Goal: Transaction & Acquisition: Book appointment/travel/reservation

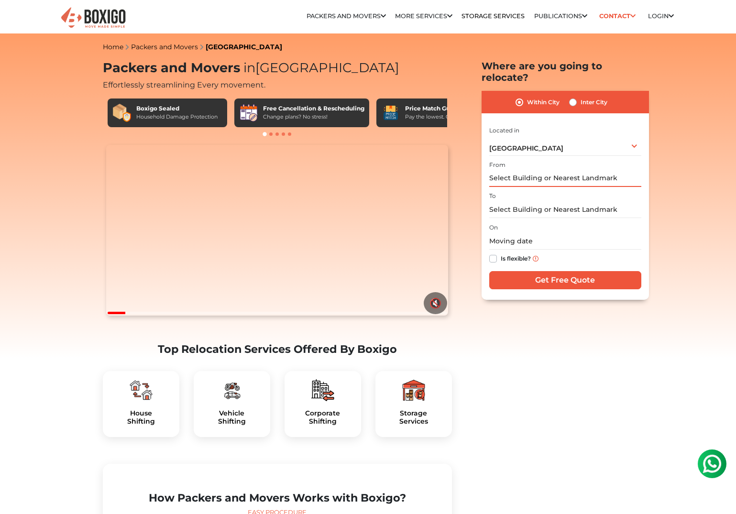
click at [532, 170] on input "text" at bounding box center [565, 178] width 152 height 17
click at [536, 201] on input "text" at bounding box center [565, 209] width 152 height 17
click at [580, 97] on label "Inter City" at bounding box center [593, 102] width 27 height 11
click at [570, 97] on input "Inter City" at bounding box center [573, 102] width 8 height 10
radio input "true"
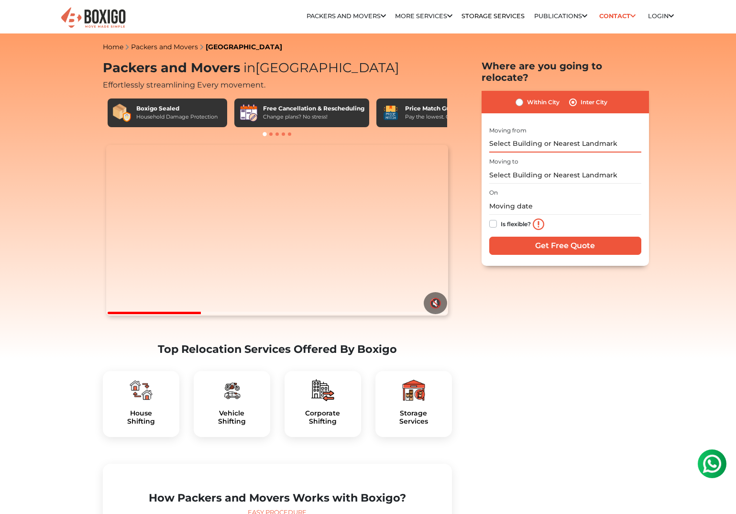
click at [531, 138] on input "text" at bounding box center [565, 144] width 152 height 17
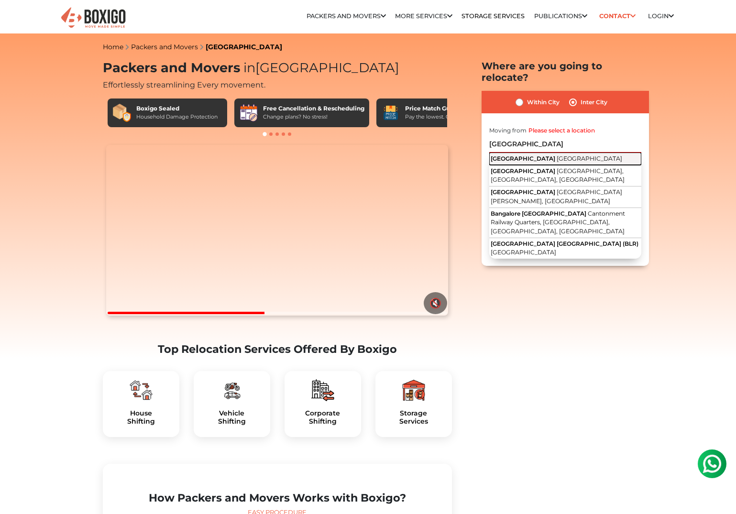
click at [557, 155] on span "[GEOGRAPHIC_DATA]" at bounding box center [590, 158] width 66 height 7
type input "[GEOGRAPHIC_DATA], [GEOGRAPHIC_DATA]"
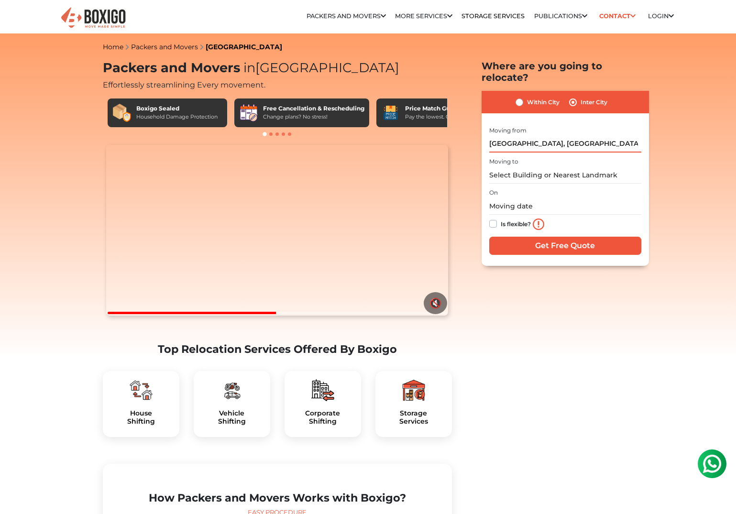
click at [512, 136] on input "[GEOGRAPHIC_DATA], [GEOGRAPHIC_DATA]" at bounding box center [565, 144] width 152 height 17
click at [515, 167] on input "text" at bounding box center [565, 175] width 152 height 17
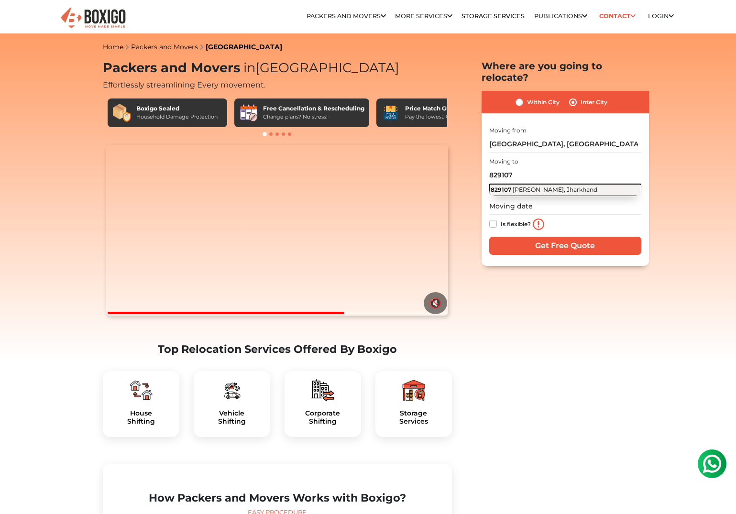
click at [521, 186] on span "[PERSON_NAME], Jharkhand" at bounding box center [555, 189] width 85 height 7
type input "[PERSON_NAME], Jharkhand 829107"
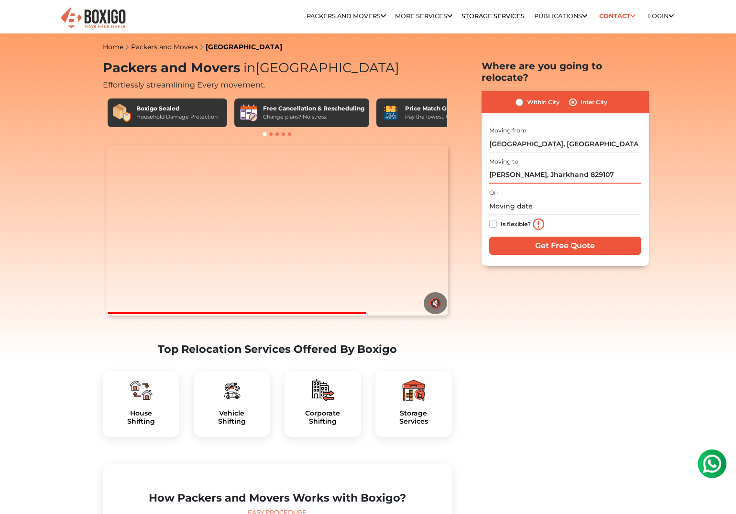
click at [512, 169] on input "[PERSON_NAME], Jharkhand 829107" at bounding box center [565, 175] width 152 height 17
click at [498, 198] on input "text" at bounding box center [565, 206] width 152 height 17
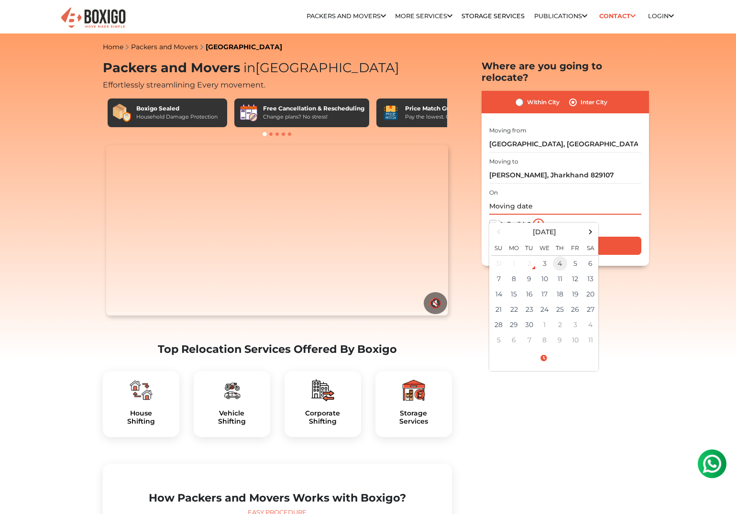
click at [556, 256] on td "4" at bounding box center [559, 264] width 15 height 16
type input "[DATE] 12:00 AM"
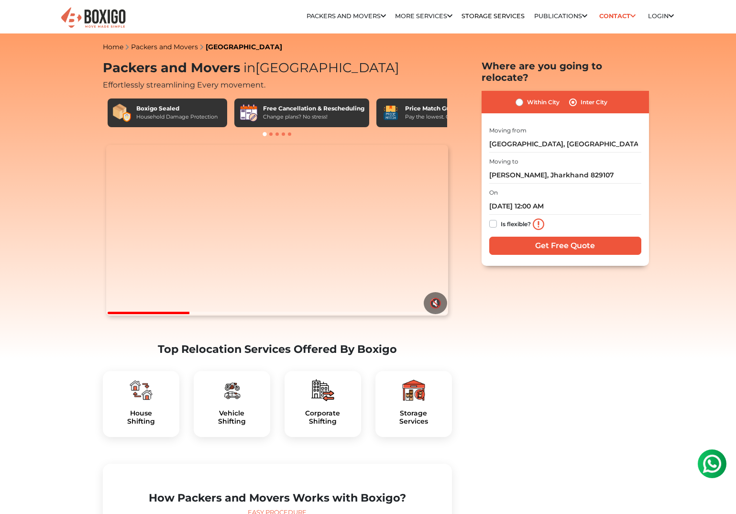
click at [493, 215] on div "Is flexible?" at bounding box center [565, 224] width 152 height 19
click at [501, 218] on label "Is flexible?" at bounding box center [516, 223] width 30 height 10
click at [494, 218] on input "Is flexible?" at bounding box center [493, 223] width 8 height 10
checkbox input "true"
click at [520, 237] on input "Get Free Quote" at bounding box center [565, 246] width 152 height 18
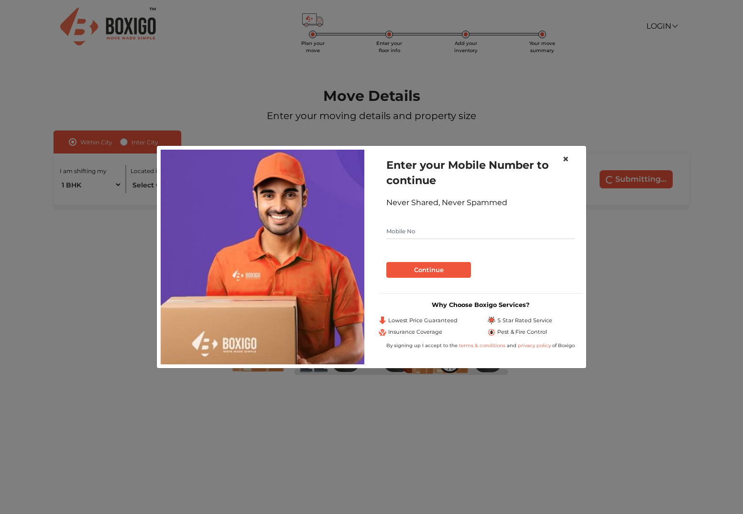
click at [565, 162] on span "×" at bounding box center [565, 159] width 7 height 14
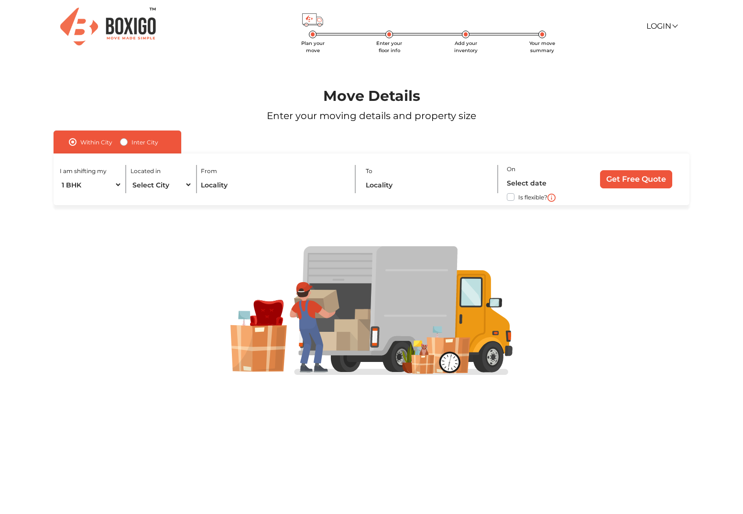
click at [131, 141] on label "Inter City" at bounding box center [144, 141] width 27 height 11
click at [124, 141] on input "Inter City" at bounding box center [124, 141] width 8 height 10
radio input "true"
click at [165, 184] on input "text" at bounding box center [227, 184] width 157 height 17
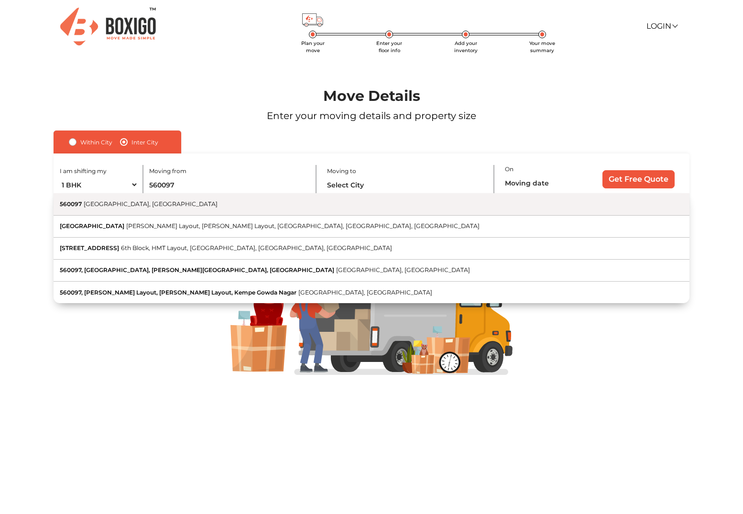
click at [129, 211] on button "560097 Bengaluru, Karnataka" at bounding box center [372, 204] width 636 height 22
type input "Bengaluru, Karnataka 560097"
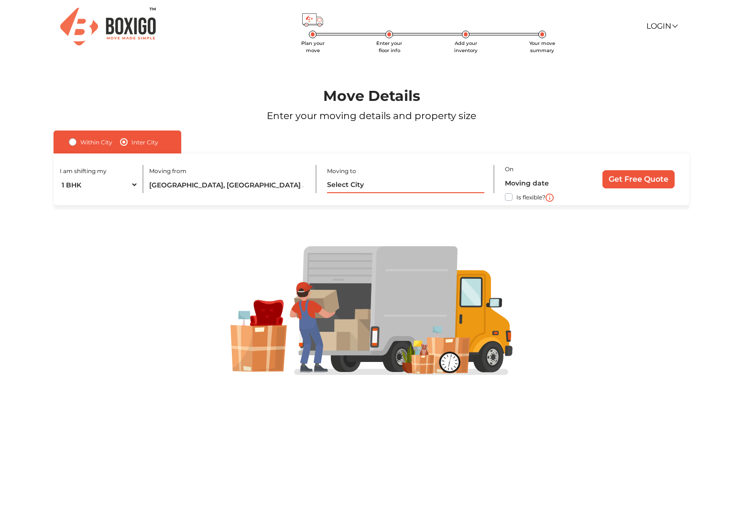
click at [349, 189] on input "text" at bounding box center [405, 184] width 157 height 17
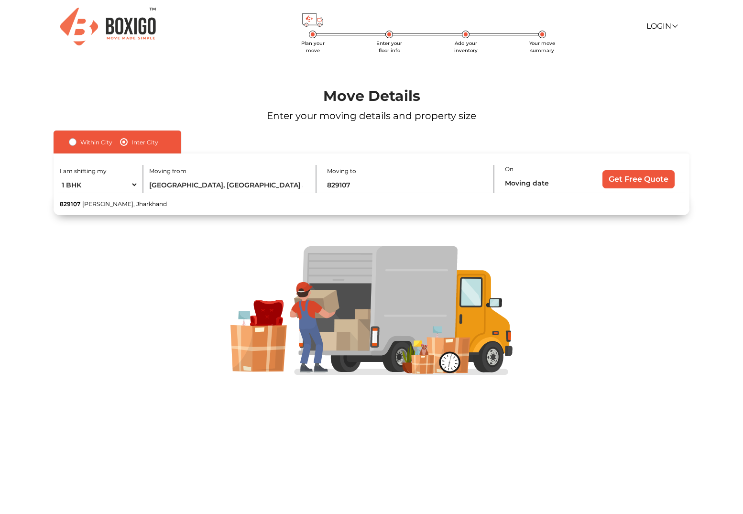
click at [353, 203] on button "829107 Kanjkiro, Jharkhand" at bounding box center [372, 204] width 636 height 22
type input "[PERSON_NAME], Jharkhand 829107"
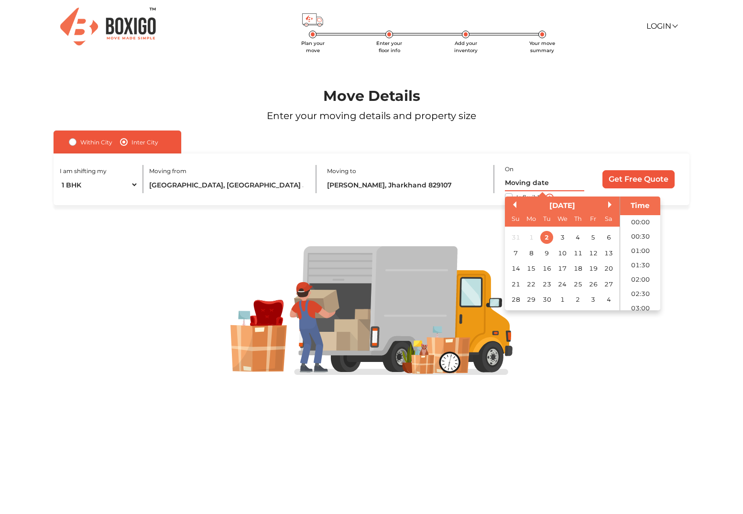
click at [515, 182] on input "text" at bounding box center [544, 183] width 79 height 17
click at [577, 237] on div "4" at bounding box center [577, 237] width 13 height 13
type input "04/09/2025 12:00 AM"
click at [486, 207] on div at bounding box center [371, 310] width 698 height 211
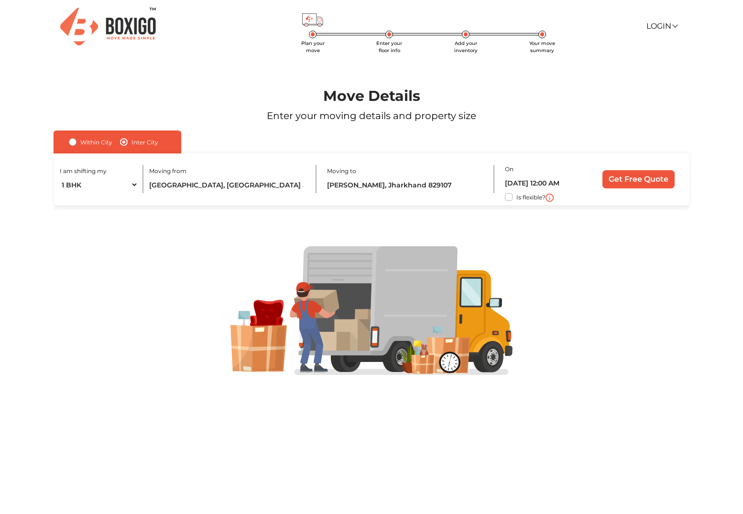
click at [516, 197] on label "Is flexible?" at bounding box center [530, 196] width 29 height 10
click at [61, 197] on input "Is flexible?" at bounding box center [58, 196] width 8 height 10
checkbox input "true"
click at [628, 178] on input "Get Free Quote" at bounding box center [638, 179] width 72 height 18
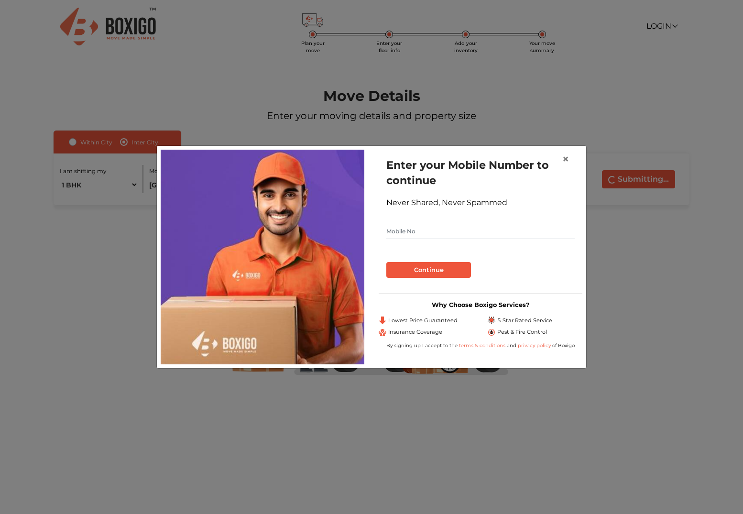
click at [421, 230] on input "text" at bounding box center [480, 231] width 188 height 15
type input "7004857922"
click at [441, 267] on button "Continue" at bounding box center [428, 270] width 85 height 16
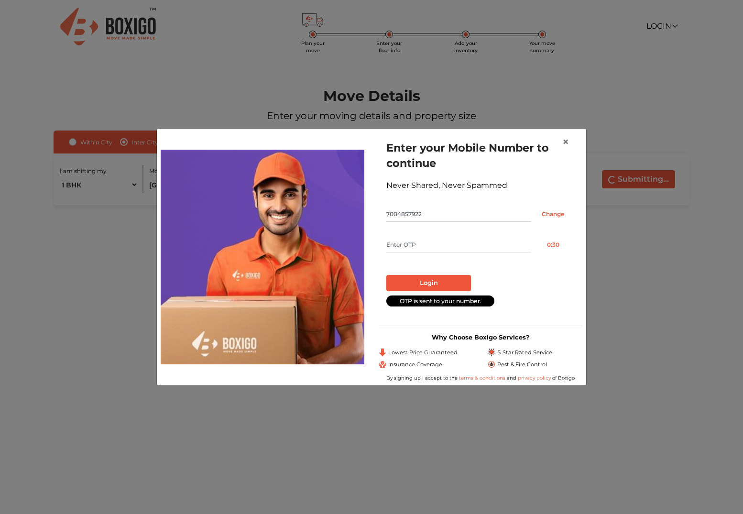
click at [410, 251] on input "text" at bounding box center [458, 244] width 145 height 15
type input "2728"
click at [405, 279] on button "Login" at bounding box center [428, 283] width 85 height 16
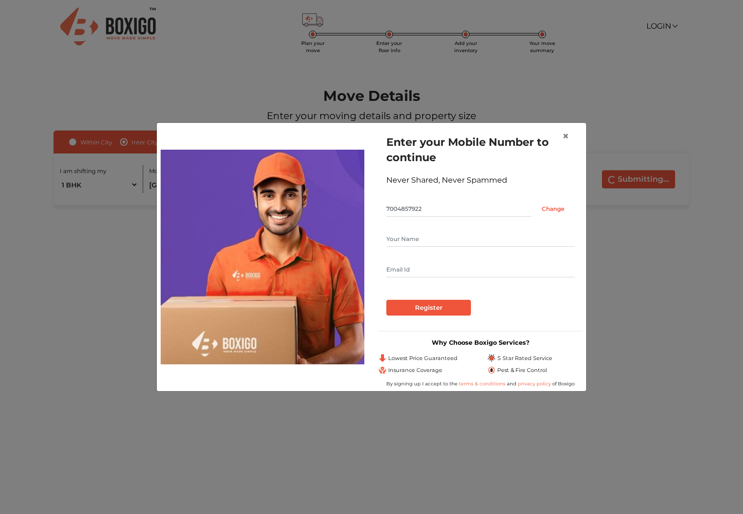
click at [406, 232] on input "text" at bounding box center [480, 238] width 188 height 15
type input "Amit Kumar"
type input "amit078.ak42@gmail.com"
click at [443, 306] on input "Register" at bounding box center [428, 308] width 85 height 16
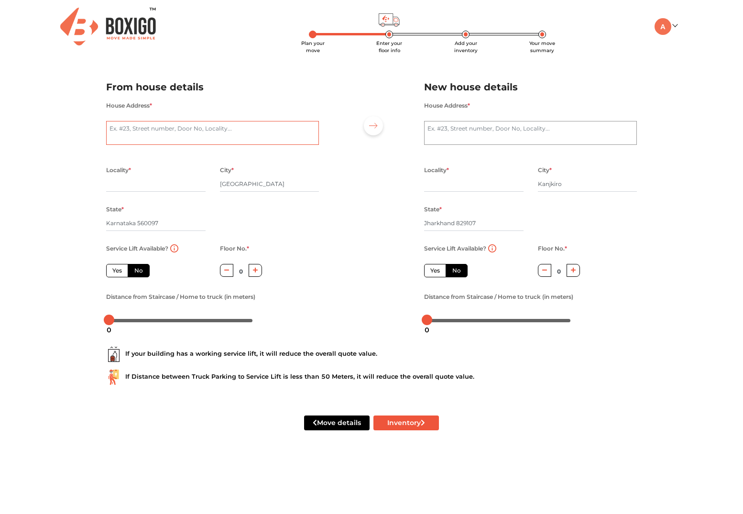
click at [135, 128] on textarea "House Address *" at bounding box center [212, 133] width 213 height 24
type textarea "E1601 smr Vinay estella singapura road Bangalore"
click at [145, 183] on input "text" at bounding box center [155, 183] width 99 height 15
click at [116, 275] on label "Yes" at bounding box center [117, 270] width 22 height 13
click at [116, 273] on input "Yes" at bounding box center [115, 269] width 6 height 6
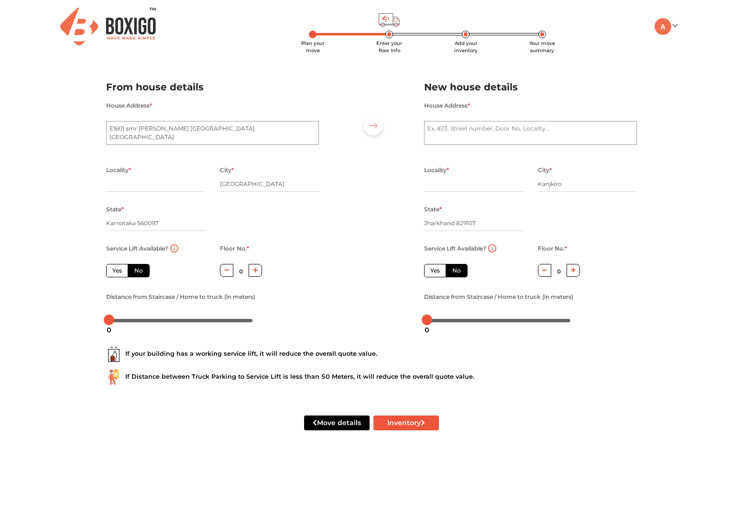
radio input "true"
click at [145, 274] on label "No" at bounding box center [139, 270] width 22 height 13
click at [141, 273] on input "No" at bounding box center [137, 269] width 6 height 6
radio input "true"
click at [111, 271] on label "Yes" at bounding box center [117, 270] width 22 height 13
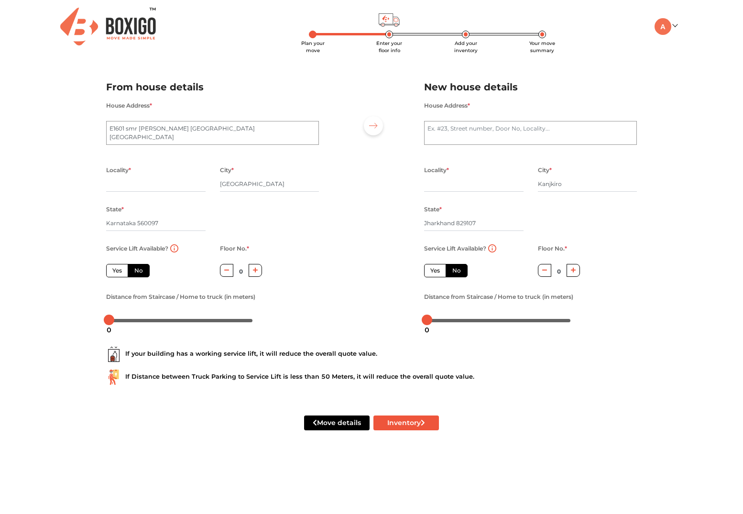
click at [112, 271] on input "Yes" at bounding box center [115, 269] width 6 height 6
radio input "true"
click at [438, 271] on label "Yes" at bounding box center [435, 270] width 22 height 13
click at [437, 271] on input "Yes" at bounding box center [433, 269] width 6 height 6
radio input "false"
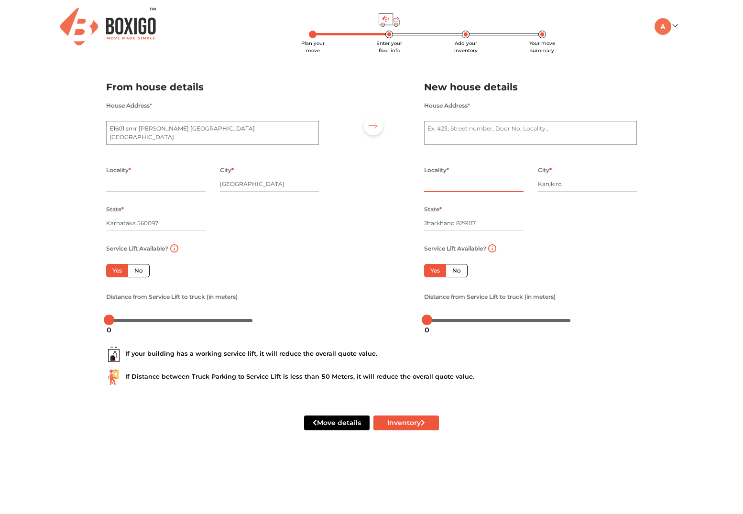
click at [454, 186] on input "text" at bounding box center [473, 183] width 99 height 15
type input "D/13 Dvc Colony Bokaro Thermal"
click at [468, 129] on textarea "House Address *" at bounding box center [530, 133] width 213 height 24
click at [491, 133] on textarea "House Address *" at bounding box center [530, 133] width 213 height 24
type textarea "D/13 Dvc Colony Govindpur Bokaro Thermal"
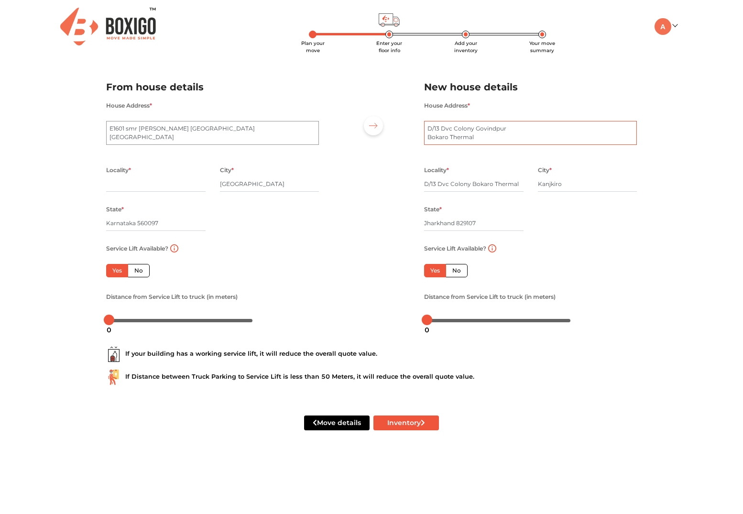
click at [483, 140] on textarea "D/13 Dvc Colony Govindpur Bokaro Thermal" at bounding box center [530, 133] width 213 height 24
click at [396, 174] on div at bounding box center [371, 199] width 91 height 263
drag, startPoint x: 436, startPoint y: 186, endPoint x: 403, endPoint y: 187, distance: 33.5
click at [403, 187] on div "From house details House Address * E1601 smr Vinay estella singapura road Banga…" at bounding box center [371, 199] width 545 height 263
click at [425, 183] on input "Dvc Colony Bokaro Thermal" at bounding box center [473, 183] width 99 height 15
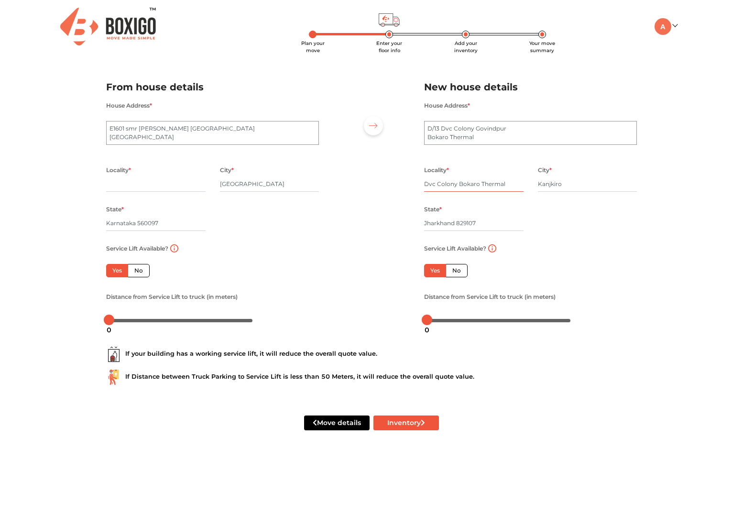
type input "Dvc Colony Bokaro Thermal"
click at [131, 186] on input "text" at bounding box center [155, 183] width 99 height 15
drag, startPoint x: 137, startPoint y: 139, endPoint x: 204, endPoint y: 125, distance: 68.8
click at [204, 125] on textarea "E1601 smr Vinay estella singapura road Bangalore" at bounding box center [212, 133] width 213 height 24
drag, startPoint x: 209, startPoint y: 129, endPoint x: 175, endPoint y: 133, distance: 33.7
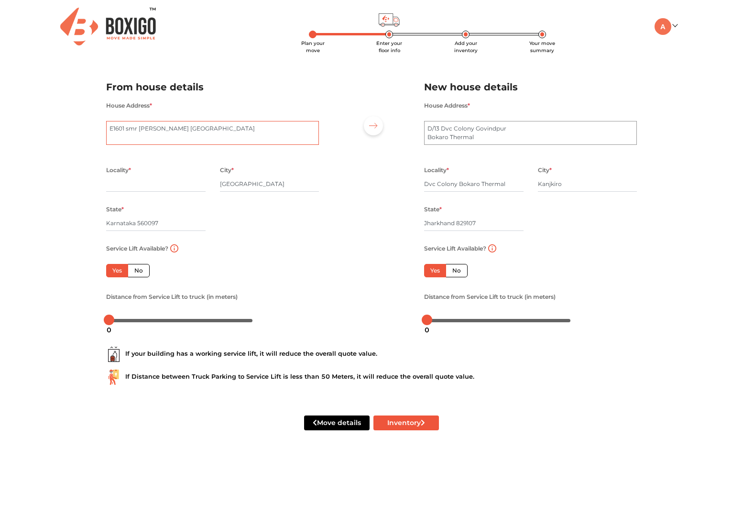
click at [175, 133] on textarea "E1601 smr Vinay estella singapura" at bounding box center [212, 133] width 213 height 24
type textarea "E1601 smr Vinay estella"
click at [203, 102] on div "House Address * E1601 smr Vinay estella" at bounding box center [212, 127] width 213 height 57
click at [132, 188] on input "text" at bounding box center [155, 183] width 99 height 15
type input "t"
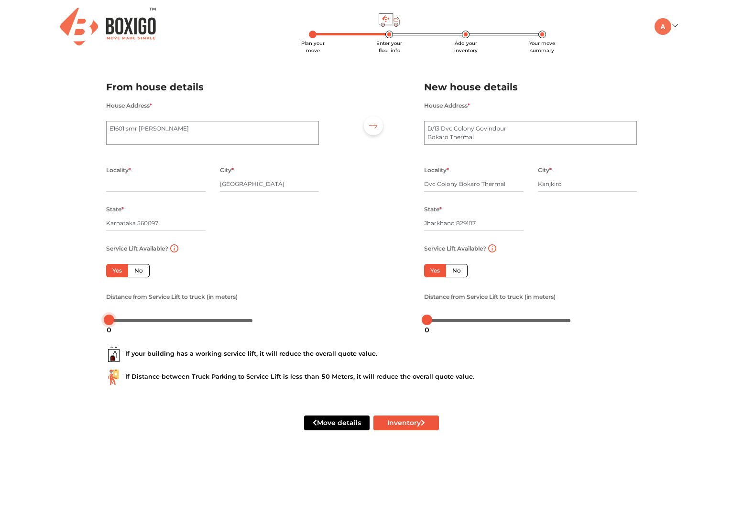
drag, startPoint x: 112, startPoint y: 320, endPoint x: 101, endPoint y: 326, distance: 12.4
click at [101, 326] on div "Distance from Service Lift to truck (in meters)" at bounding box center [212, 309] width 227 height 37
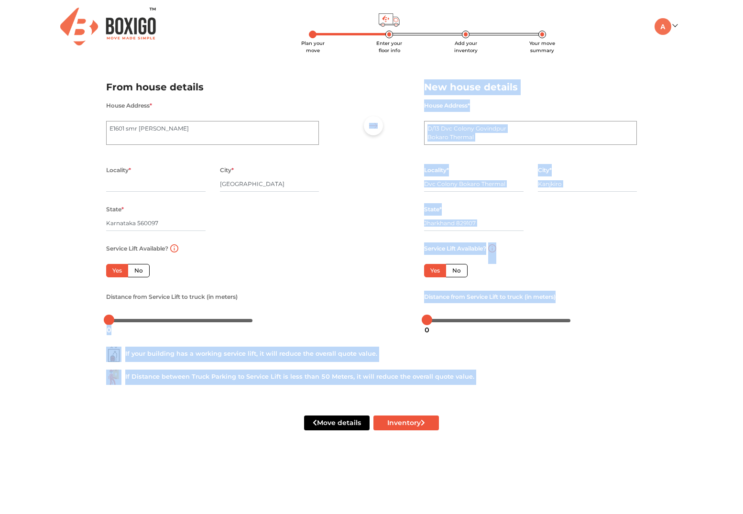
drag, startPoint x: 109, startPoint y: 322, endPoint x: 154, endPoint y: 319, distance: 45.0
click at [196, 325] on body "Plan your move Enter your floor info Add your inventory Your move summary My Mo…" at bounding box center [371, 257] width 743 height 514
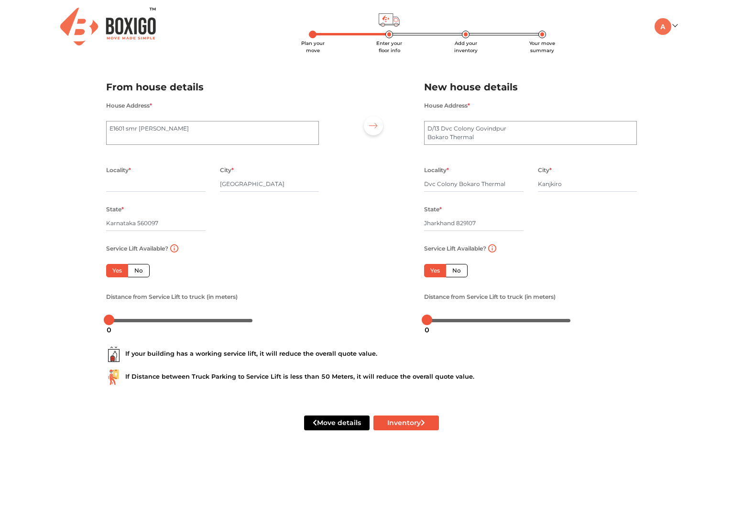
click at [100, 328] on div "From house details House Address * E1601 smr Vinay estella Locality * City * Be…" at bounding box center [212, 205] width 227 height 252
drag, startPoint x: 106, startPoint y: 321, endPoint x: 166, endPoint y: 329, distance: 60.3
click at [166, 329] on div "40" at bounding box center [166, 330] width 17 height 16
click at [198, 343] on div "If your building has a working service lift, it will reduce the overall quote v…" at bounding box center [371, 361] width 545 height 61
click at [185, 130] on textarea "E1601 smr Vinay estella" at bounding box center [212, 133] width 213 height 24
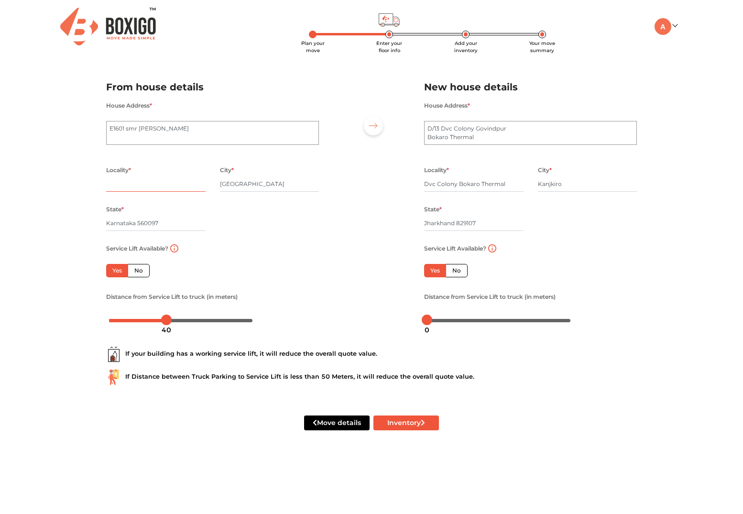
click at [120, 186] on input "text" at bounding box center [155, 183] width 99 height 15
type input "S"
type input "Ms Palya"
click at [471, 217] on input "Jharkhand 829107" at bounding box center [473, 223] width 99 height 15
drag, startPoint x: 486, startPoint y: 224, endPoint x: 460, endPoint y: 225, distance: 26.8
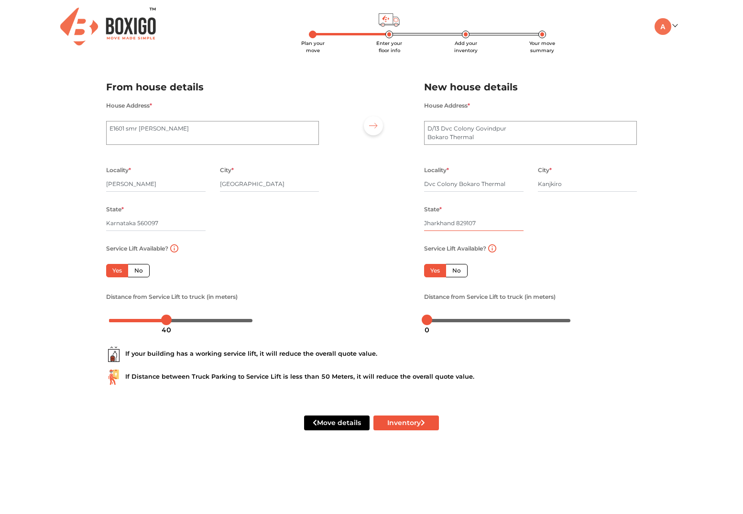
click at [460, 225] on input "Jharkhand 829107" at bounding box center [473, 223] width 99 height 15
click at [507, 217] on input "Jharkhand 829107" at bounding box center [473, 223] width 99 height 15
click at [286, 242] on div "Service Lift Available? Yes No Floor No. * 0 Distance from Service Lift to truc…" at bounding box center [212, 284] width 227 height 85
click at [395, 427] on button "Inventory" at bounding box center [406, 423] width 66 height 15
drag, startPoint x: 165, startPoint y: 226, endPoint x: 138, endPoint y: 227, distance: 27.8
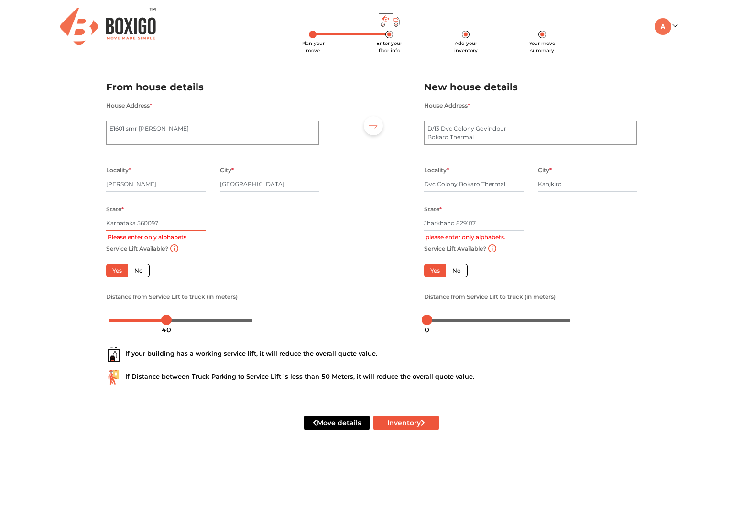
click at [138, 227] on input "Karnataka 560097" at bounding box center [155, 223] width 99 height 15
type input "[GEOGRAPHIC_DATA]"
drag, startPoint x: 483, startPoint y: 223, endPoint x: 459, endPoint y: 223, distance: 24.9
click at [459, 223] on input "Jharkhand 829107" at bounding box center [473, 223] width 99 height 15
type input "Jharkhand"
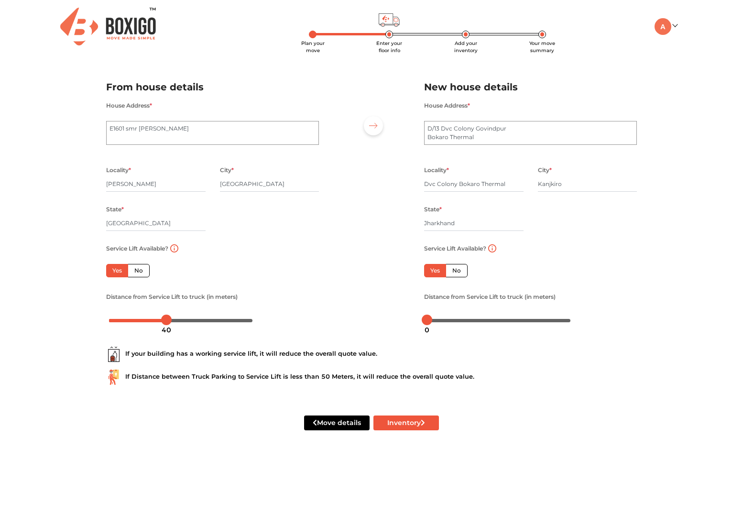
drag, startPoint x: 613, startPoint y: 211, endPoint x: 594, endPoint y: 200, distance: 21.6
click at [612, 211] on div "Locality * Dvc Colony Bokaro Thermal City * Kanjkiro State * Jharkhand Pincode *" at bounding box center [530, 203] width 227 height 78
click at [566, 183] on input "Kanjkiro" at bounding box center [587, 183] width 99 height 15
drag, startPoint x: 566, startPoint y: 183, endPoint x: 530, endPoint y: 177, distance: 35.9
click at [531, 177] on div "City * Kanjkiro" at bounding box center [588, 183] width 114 height 39
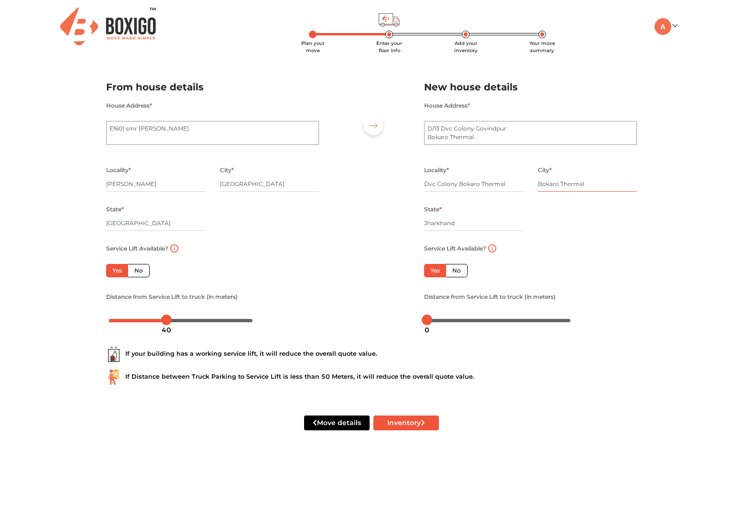
type input "Bokaro Thermal"
click at [648, 316] on div "Plan your move Enter your floor info Add your inventory Your move summary My Mo…" at bounding box center [371, 226] width 743 height 453
click at [398, 428] on button "Inventory" at bounding box center [406, 423] width 66 height 15
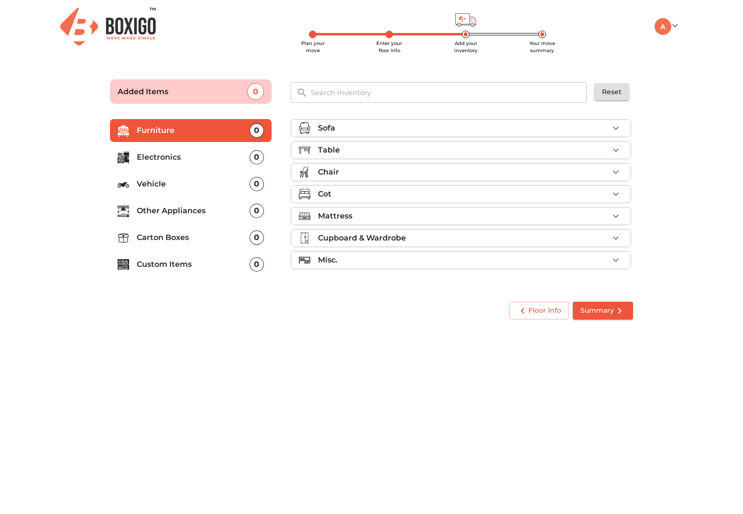
click at [201, 160] on p "Electronics" at bounding box center [193, 157] width 113 height 11
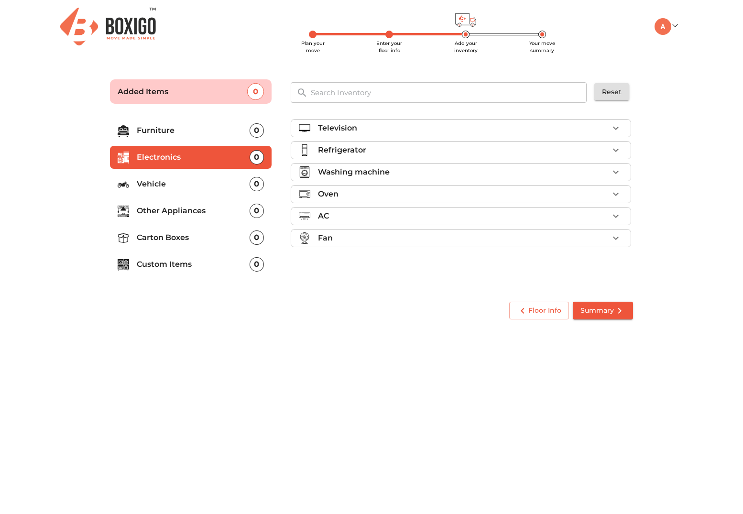
click at [153, 263] on p "Custom Items" at bounding box center [193, 264] width 113 height 11
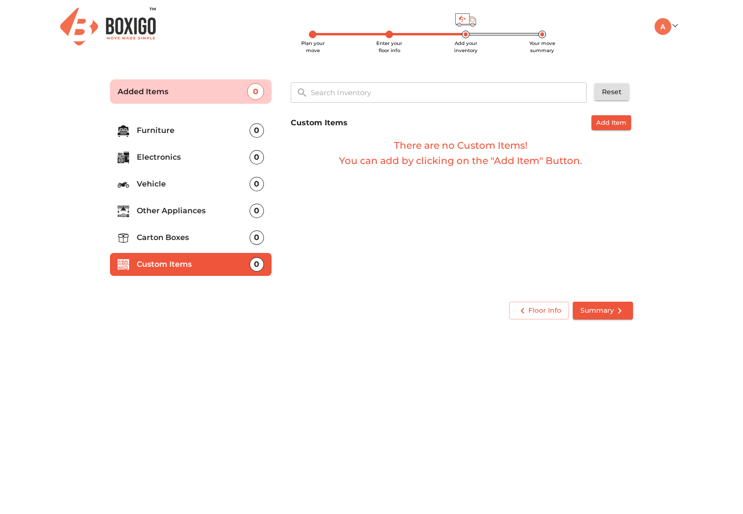
click at [150, 236] on p "Carton Boxes" at bounding box center [193, 237] width 113 height 11
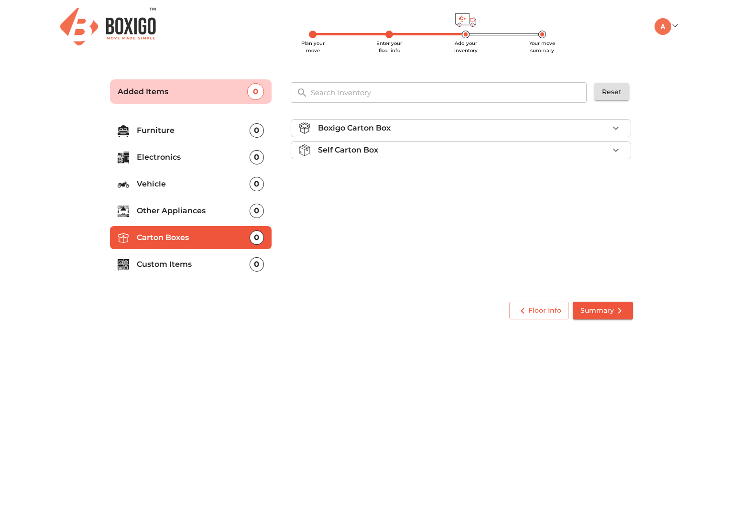
click at [148, 217] on li "Other Appliances 0" at bounding box center [191, 210] width 162 height 23
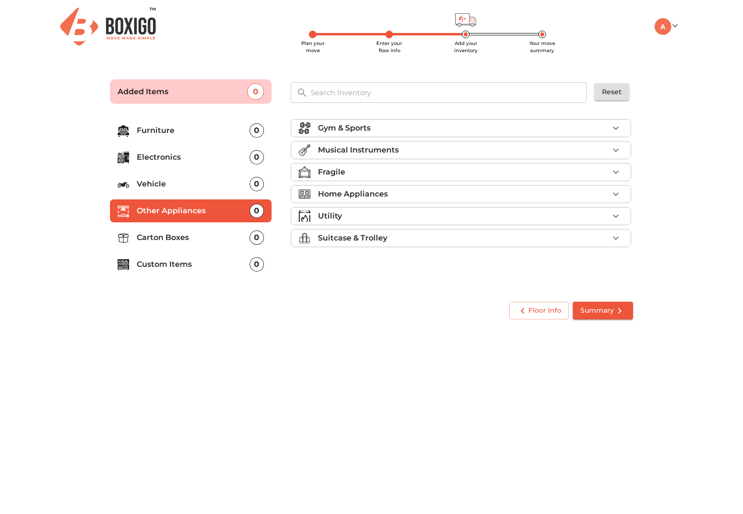
click at [622, 217] on button "button" at bounding box center [616, 216] width 14 height 14
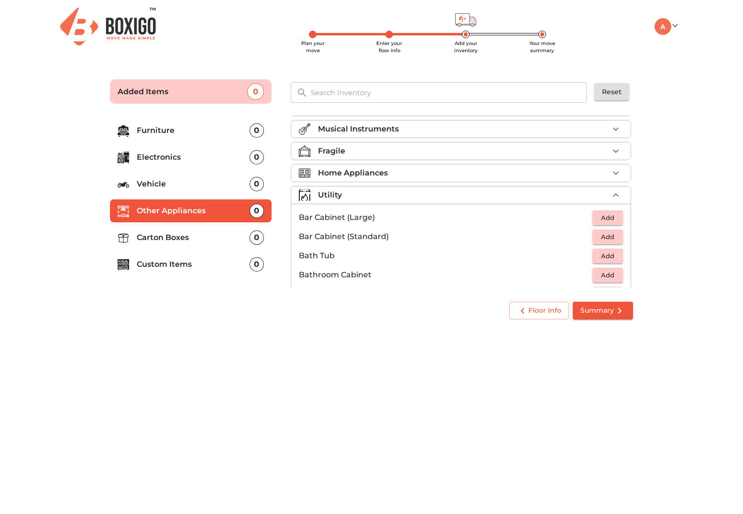
scroll to position [96, 0]
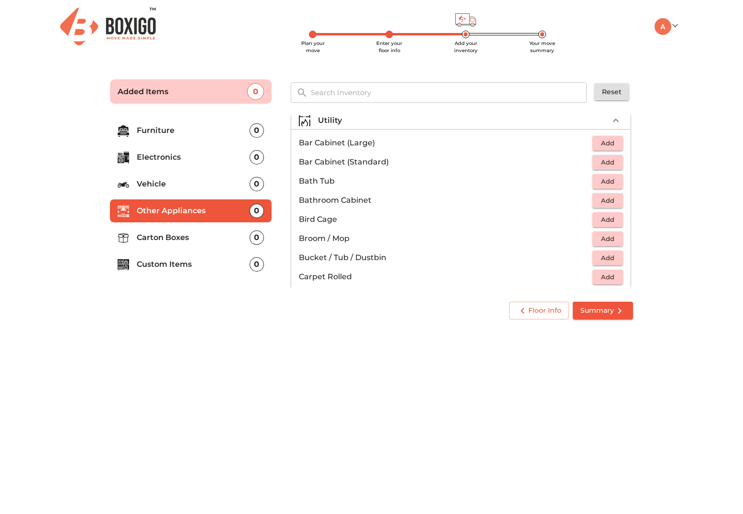
click at [611, 126] on icon "button" at bounding box center [615, 120] width 11 height 11
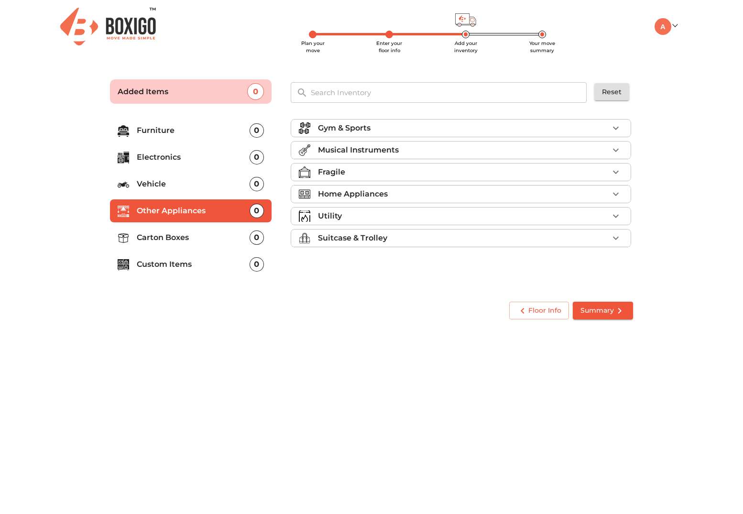
scroll to position [0, 0]
click at [165, 189] on p "Vehicle" at bounding box center [193, 183] width 113 height 11
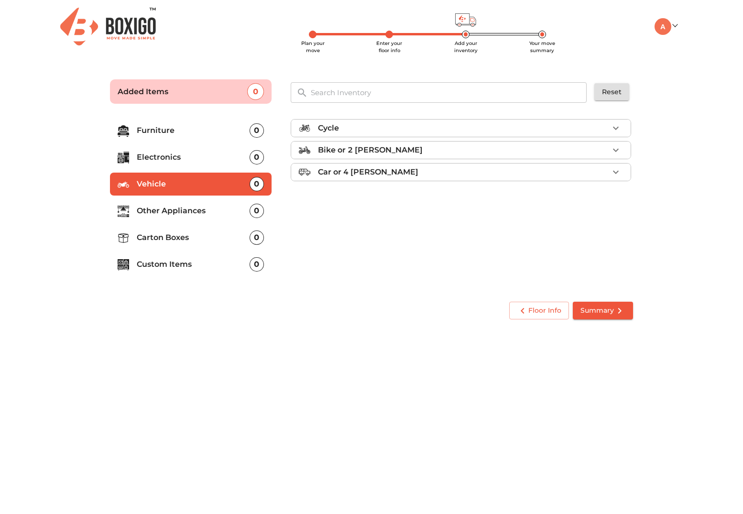
click at [158, 157] on p "Electronics" at bounding box center [193, 157] width 113 height 11
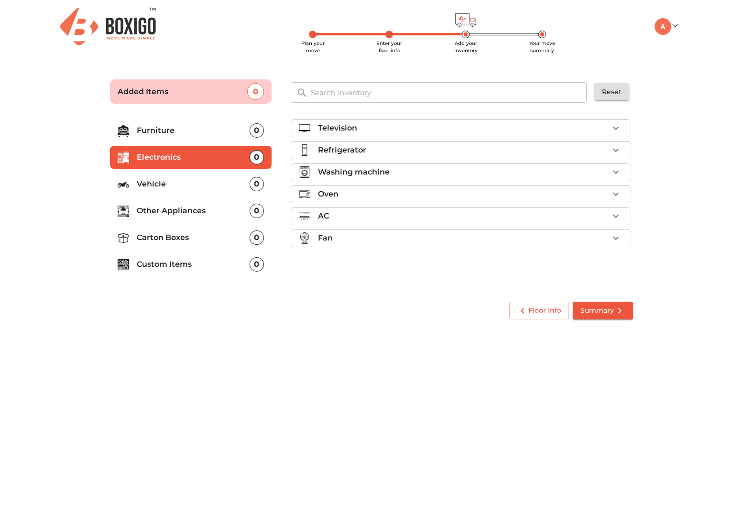
click at [162, 132] on p "Furniture" at bounding box center [193, 130] width 113 height 11
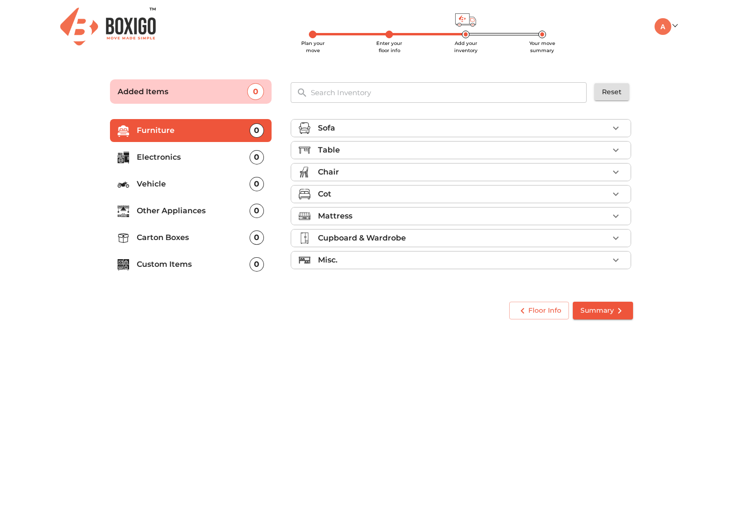
click at [172, 263] on p "Custom Items" at bounding box center [193, 264] width 113 height 11
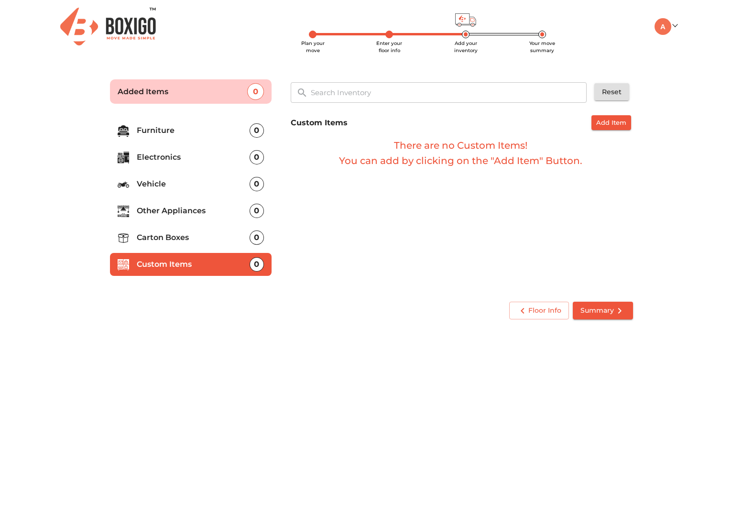
click at [614, 119] on span "Add Item" at bounding box center [611, 122] width 30 height 11
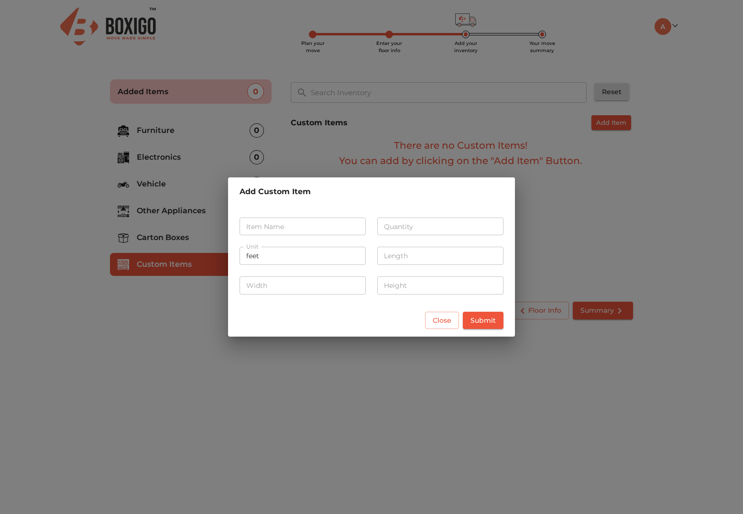
click at [286, 226] on input "text" at bounding box center [303, 227] width 126 height 18
type input "Inverter Battery"
click at [418, 206] on div "Item Name Inverter Battery Item Name Quantity Quantity Unit feet Unit Length Le…" at bounding box center [371, 255] width 287 height 98
click at [417, 217] on div "Quantity Quantity" at bounding box center [441, 225] width 138 height 35
click at [417, 220] on input "number" at bounding box center [440, 227] width 126 height 18
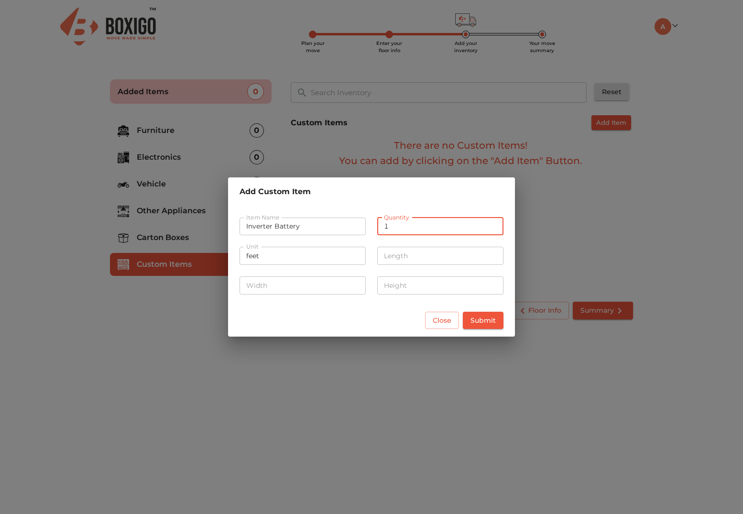
type input "1"
click at [317, 255] on input "feet" at bounding box center [303, 256] width 126 height 18
click at [415, 262] on input "number" at bounding box center [440, 256] width 126 height 18
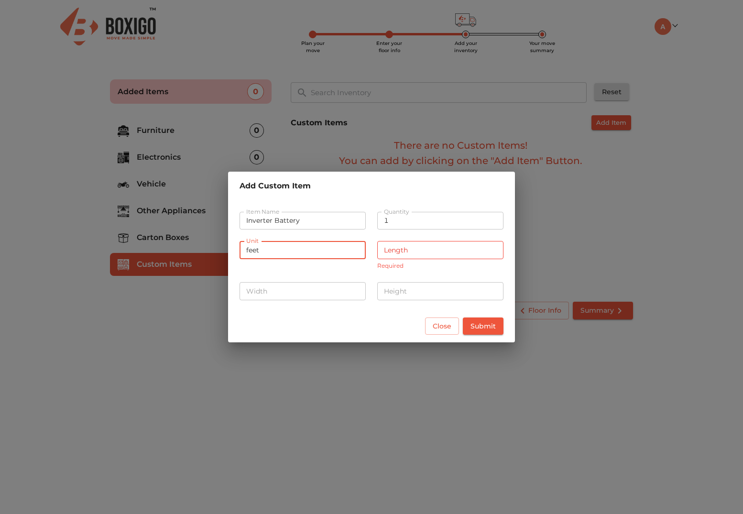
click at [269, 265] on div "Unit feet Unit" at bounding box center [303, 254] width 138 height 47
click at [439, 322] on span "Close" at bounding box center [442, 326] width 19 height 12
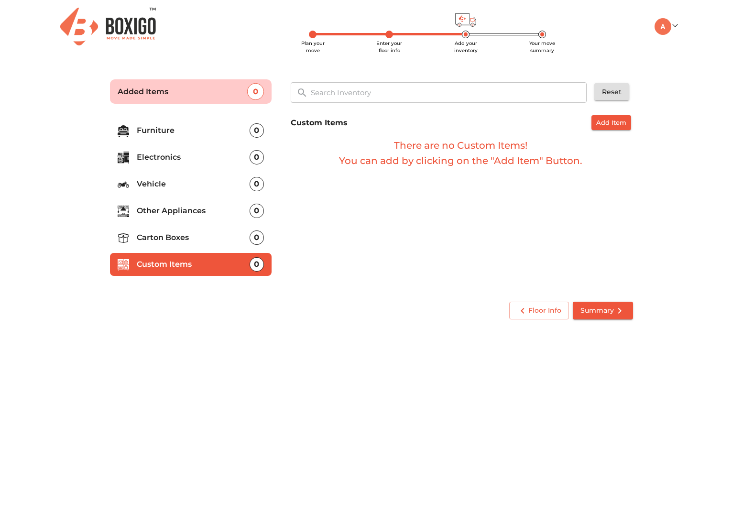
click at [191, 215] on p "Other Appliances" at bounding box center [193, 210] width 113 height 11
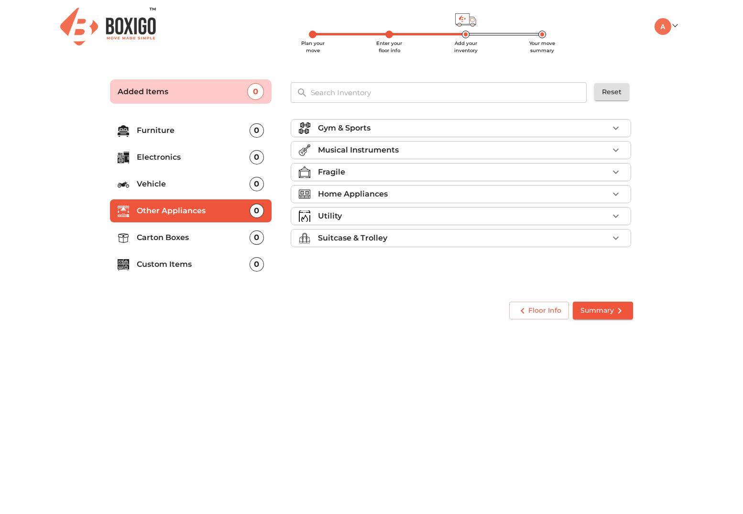
click at [332, 197] on p "Home Appliances" at bounding box center [353, 193] width 70 height 11
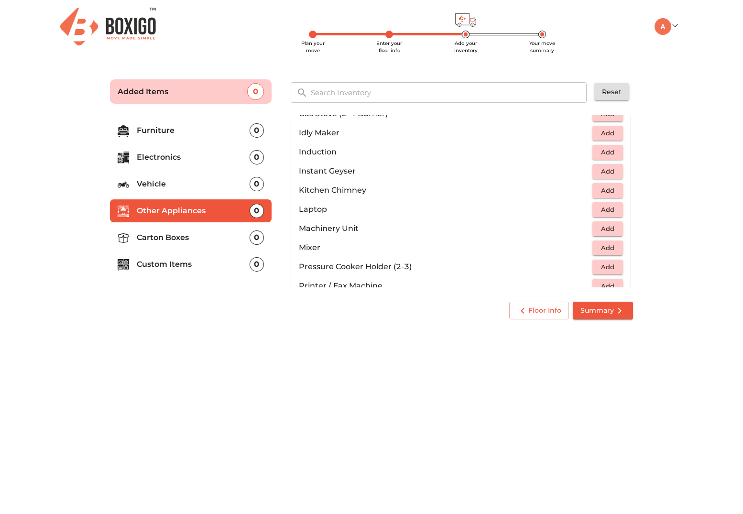
scroll to position [430, 0]
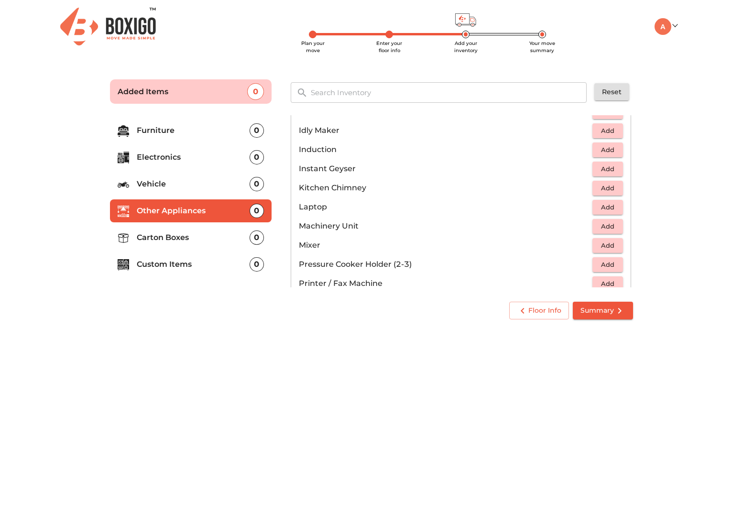
click at [341, 93] on input "text" at bounding box center [449, 92] width 288 height 21
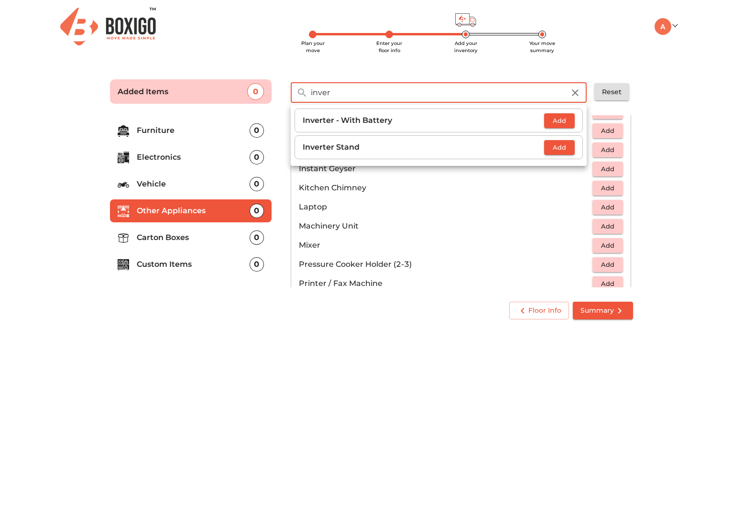
type input "inver"
click at [555, 122] on span "Add" at bounding box center [559, 120] width 21 height 11
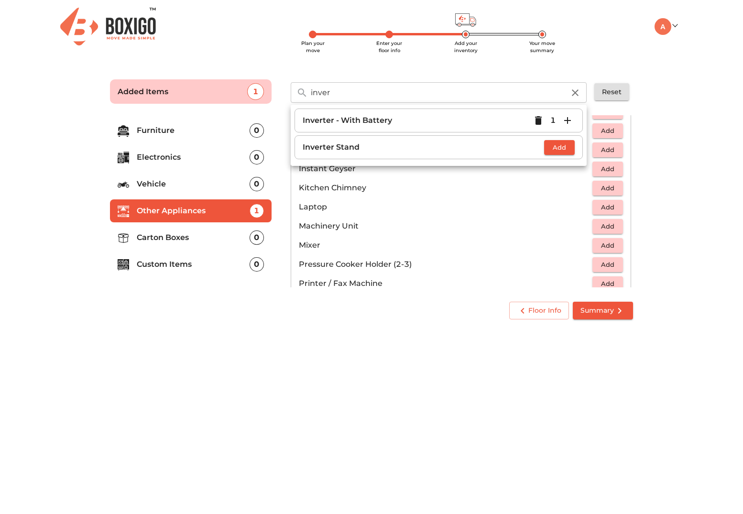
click at [573, 93] on icon "button" at bounding box center [574, 92] width 11 height 11
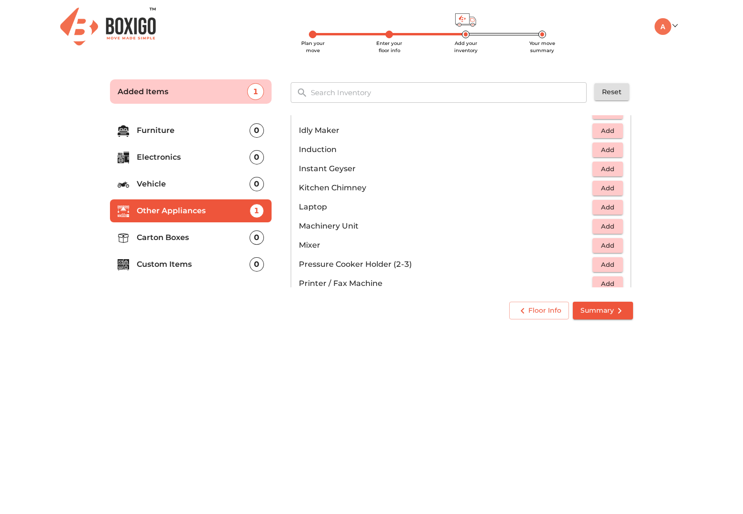
click at [600, 311] on span "Summary" at bounding box center [602, 311] width 45 height 12
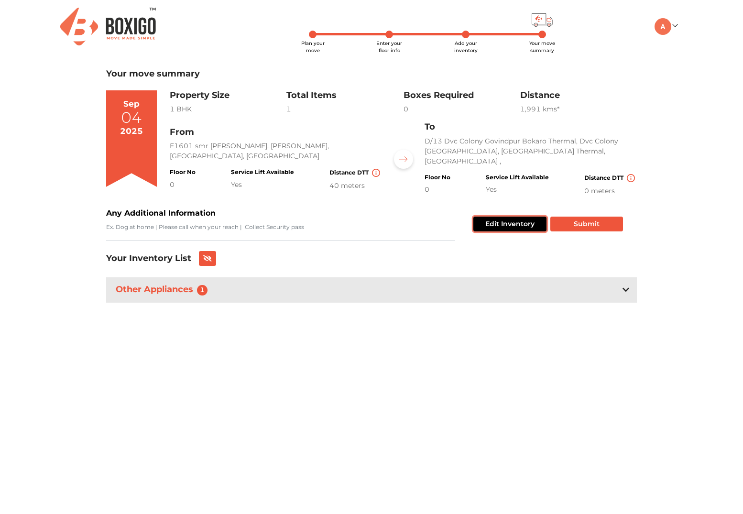
click at [492, 223] on button "Edit Inventory" at bounding box center [509, 224] width 73 height 15
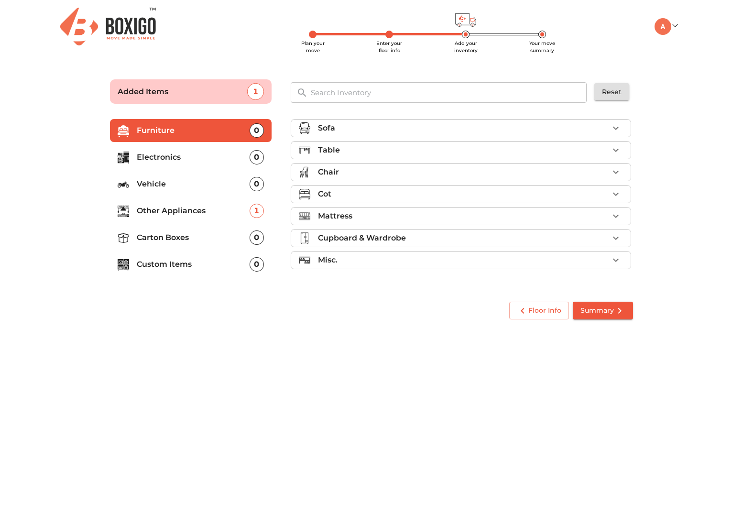
click at [202, 209] on p "Other Appliances" at bounding box center [193, 210] width 113 height 11
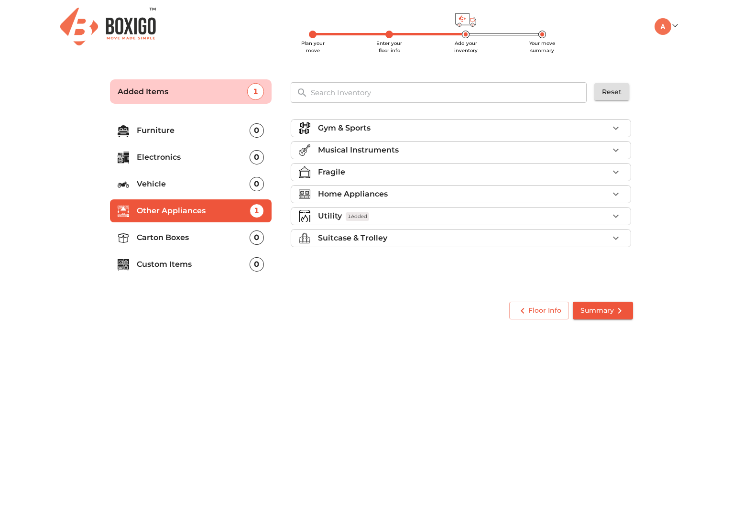
click at [359, 222] on div "Utility 1 Added" at bounding box center [463, 215] width 291 height 11
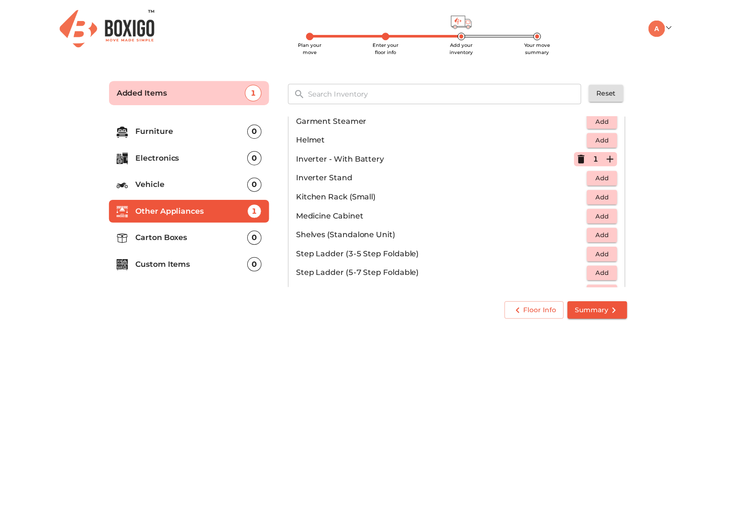
scroll to position [478, 0]
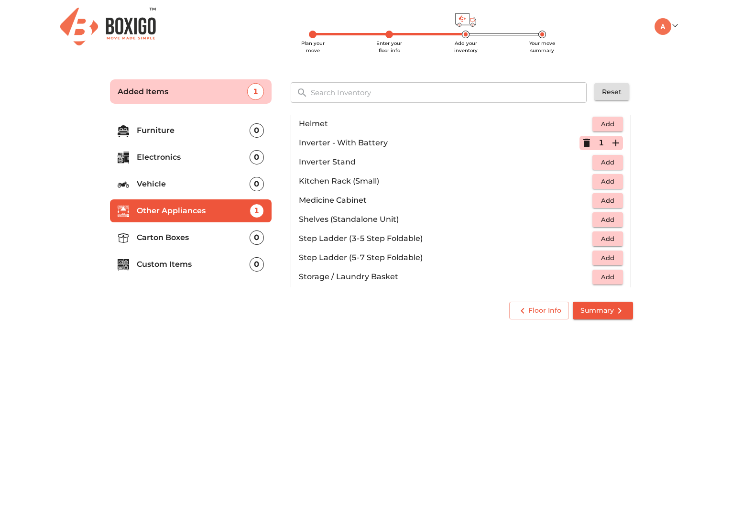
click at [595, 312] on span "Summary" at bounding box center [602, 311] width 45 height 12
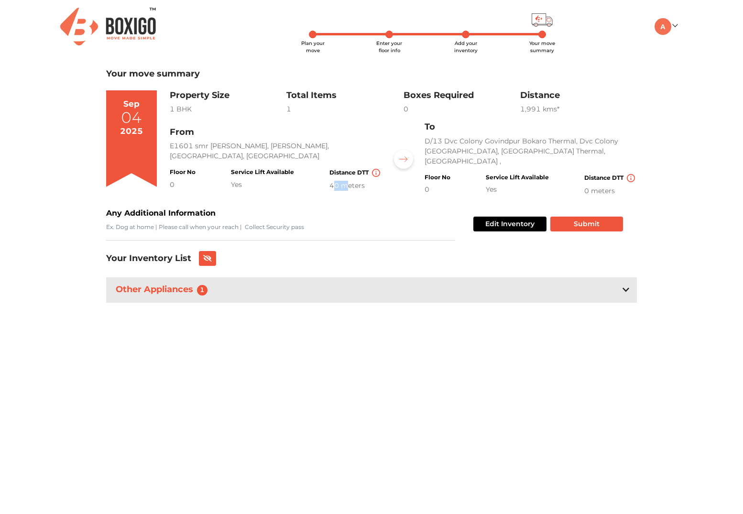
drag, startPoint x: 332, startPoint y: 180, endPoint x: 348, endPoint y: 180, distance: 15.3
click at [348, 181] on div "40 meters" at bounding box center [355, 186] width 53 height 10
click at [588, 220] on button "Submit" at bounding box center [586, 224] width 73 height 15
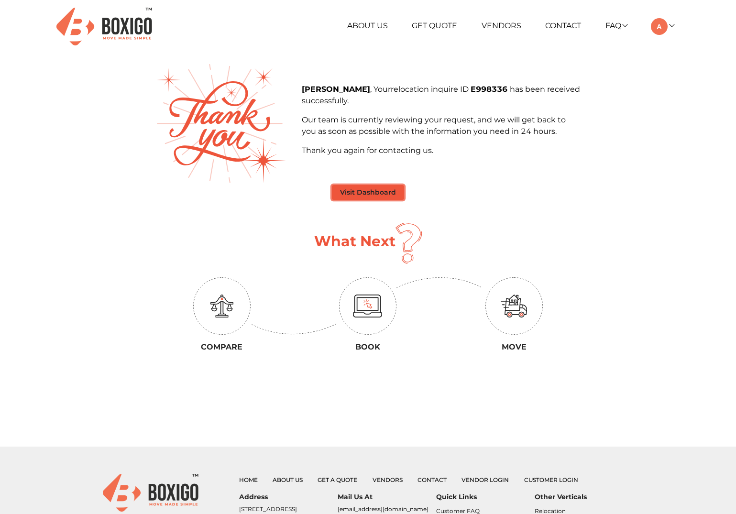
click at [362, 190] on button "Visit Dashboard" at bounding box center [368, 192] width 72 height 15
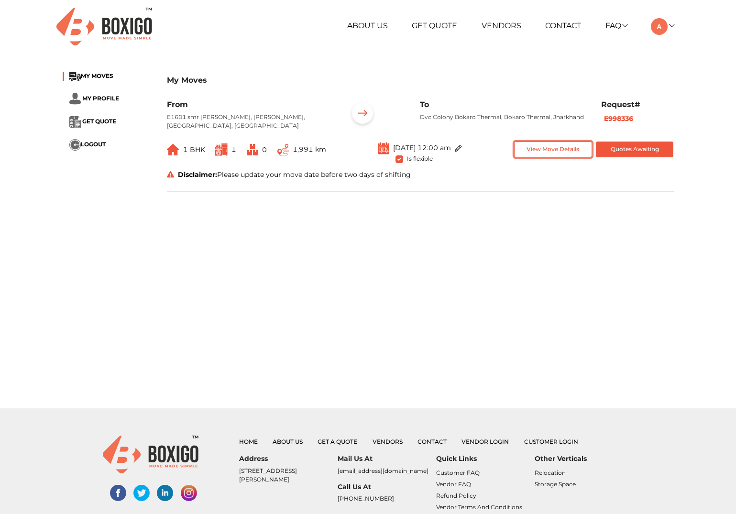
click at [536, 143] on button "View Move Details" at bounding box center [553, 150] width 78 height 16
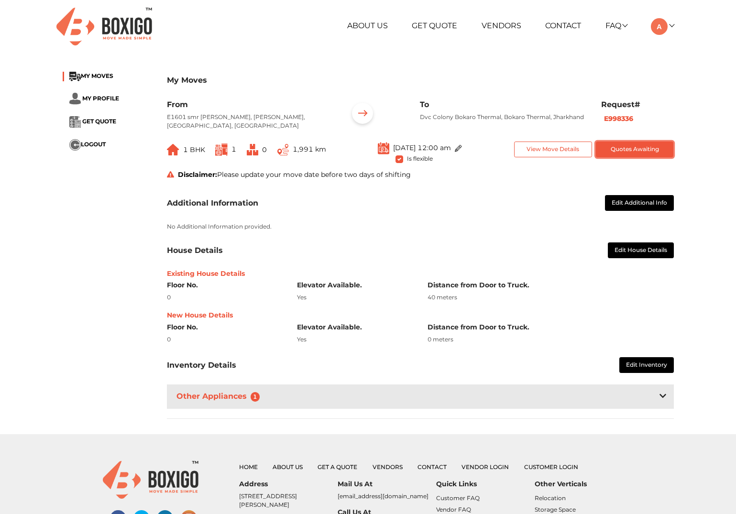
click at [634, 144] on button "Quotes Awaiting" at bounding box center [635, 150] width 78 height 16
click at [97, 81] on li "MY MOVES" at bounding box center [108, 77] width 90 height 10
click at [94, 74] on span "MY MOVES" at bounding box center [97, 75] width 33 height 7
click at [361, 111] on img at bounding box center [363, 115] width 30 height 30
click at [123, 33] on img at bounding box center [104, 27] width 96 height 38
